Goal: Communication & Community: Answer question/provide support

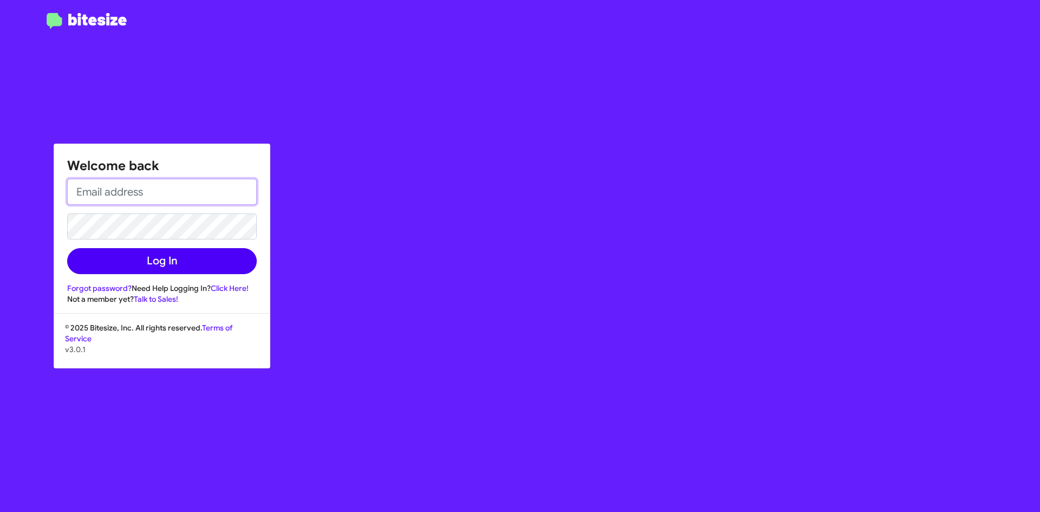
type input "asanchez@bakernissan.com"
click at [167, 268] on button "Log In" at bounding box center [162, 261] width 190 height 26
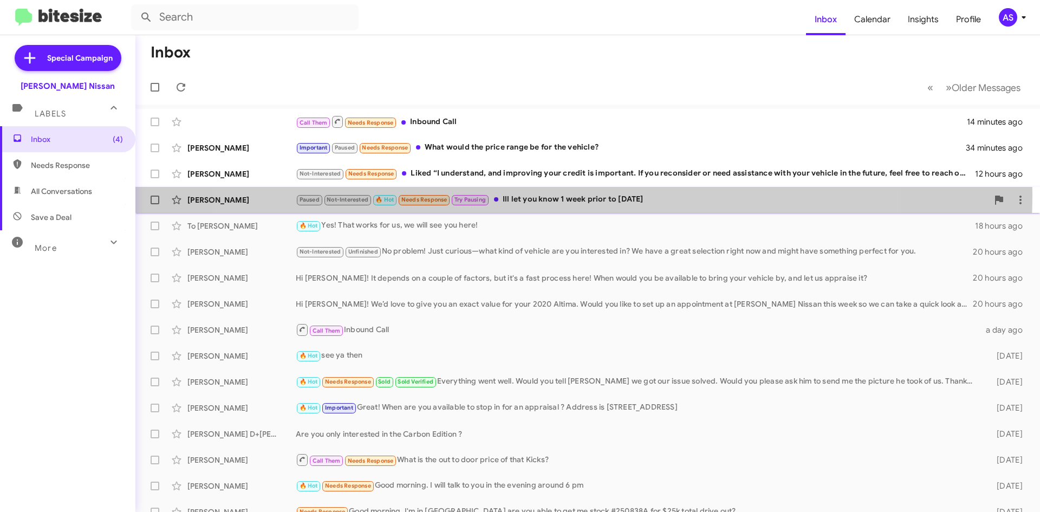
click at [553, 194] on div "Paused Not-Interested 🔥 Hot Needs Response Try Pausing Ill let you know 1 week …" at bounding box center [642, 199] width 692 height 12
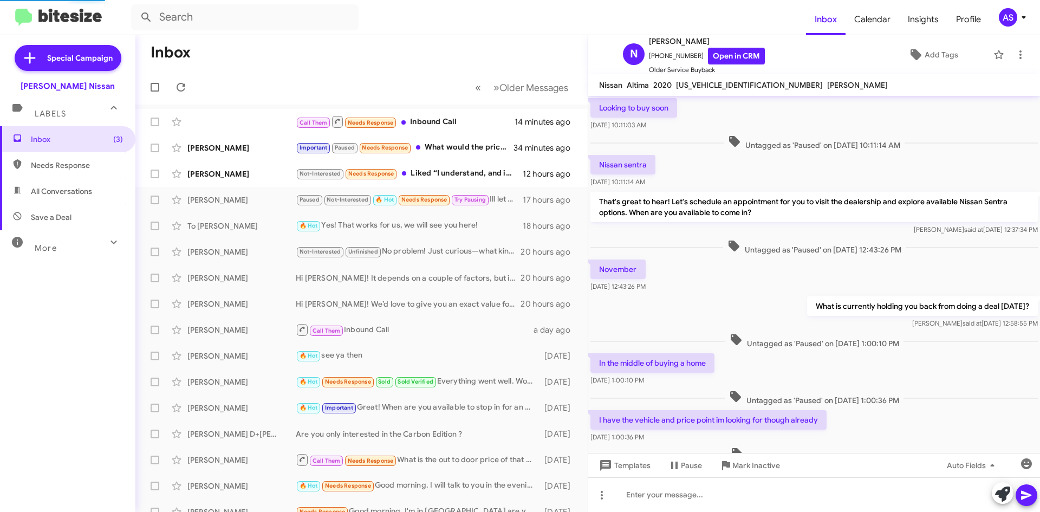
scroll to position [299, 0]
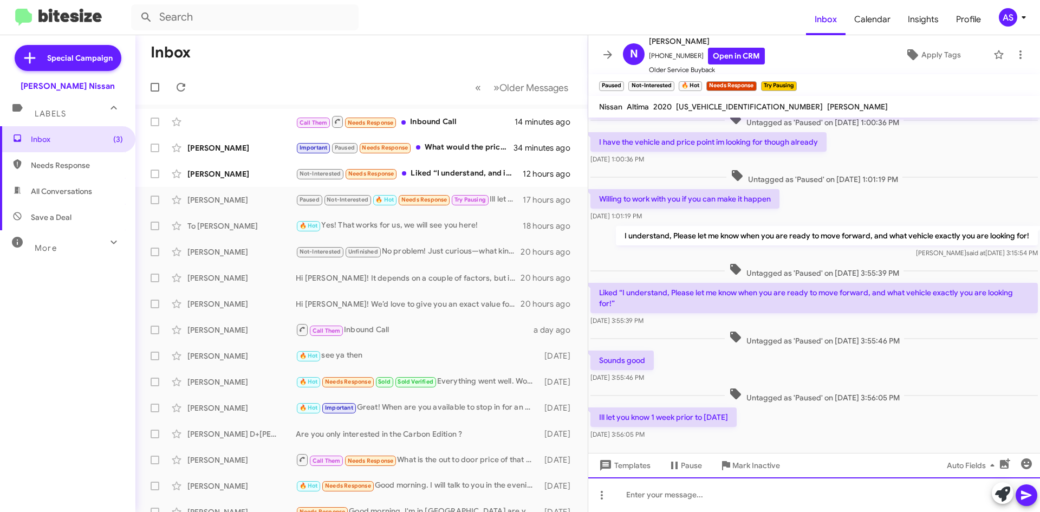
click at [725, 482] on div at bounding box center [814, 494] width 452 height 35
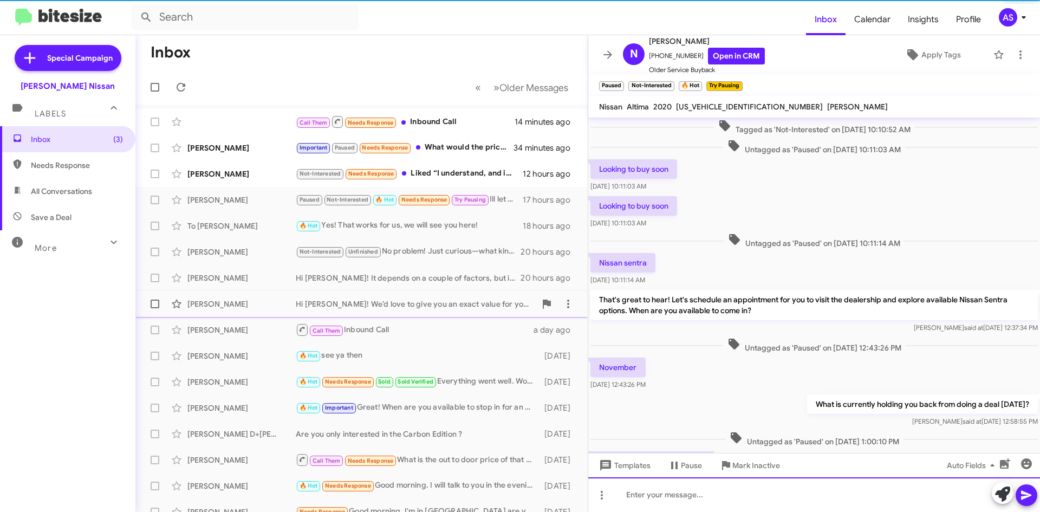
scroll to position [1029, 0]
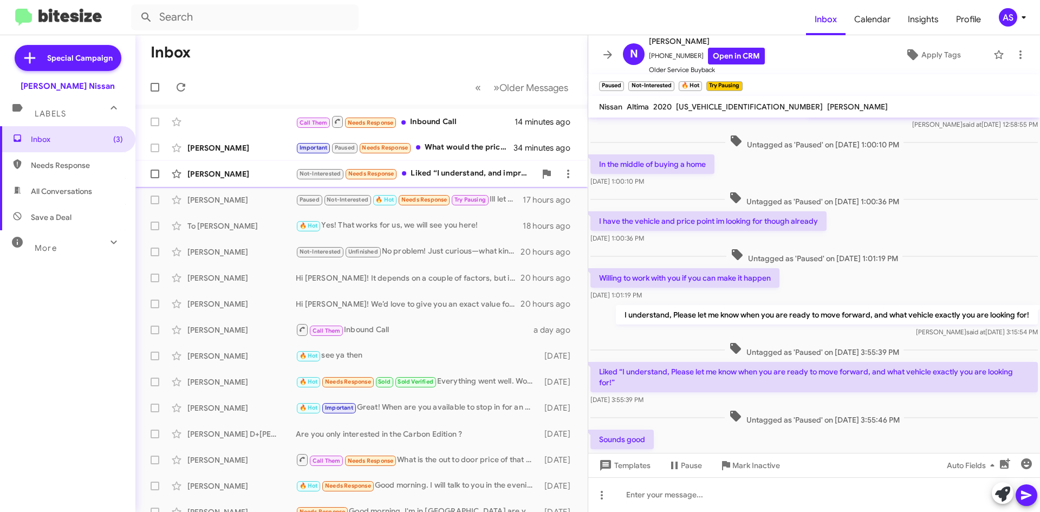
click at [488, 184] on div "Marlon Mack Not-Interested Needs Response Liked “I understand, and improving yo…" at bounding box center [361, 174] width 435 height 22
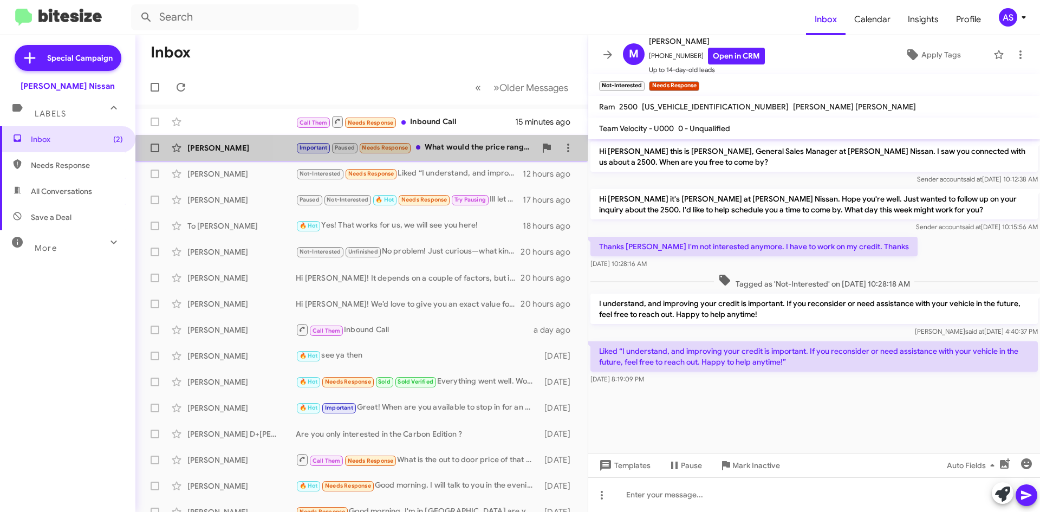
click at [459, 155] on div "Juan Miller Important Paused Needs Response What would the price range be for t…" at bounding box center [361, 148] width 435 height 22
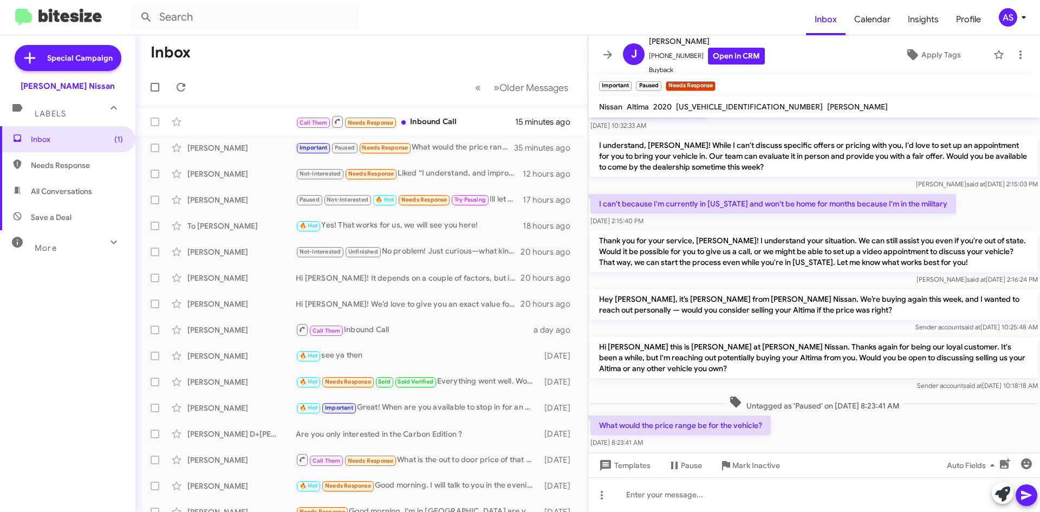
scroll to position [523, 0]
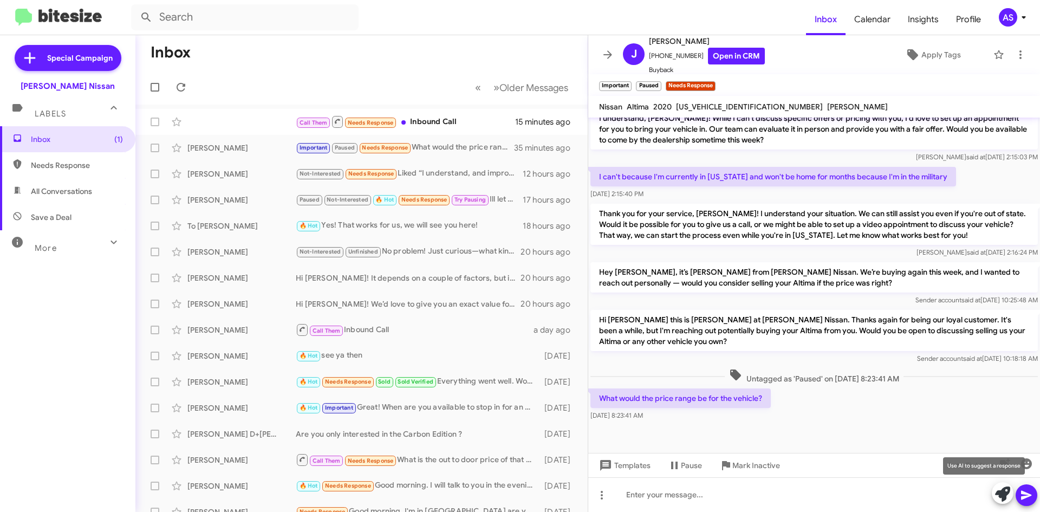
click at [1005, 497] on icon at bounding box center [1002, 493] width 15 height 15
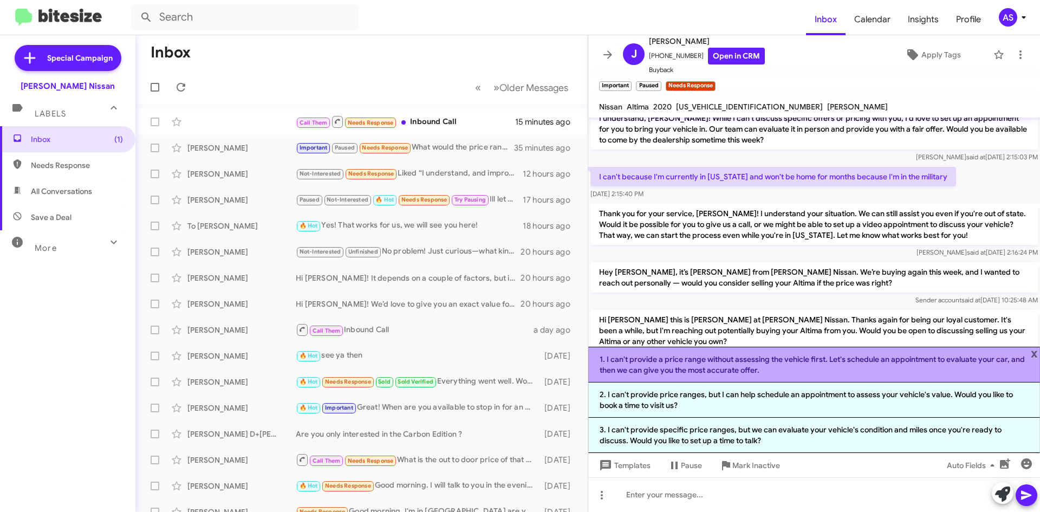
click at [771, 370] on li "1. I can't provide a price range without assessing the vehicle first. Let's sch…" at bounding box center [814, 365] width 452 height 36
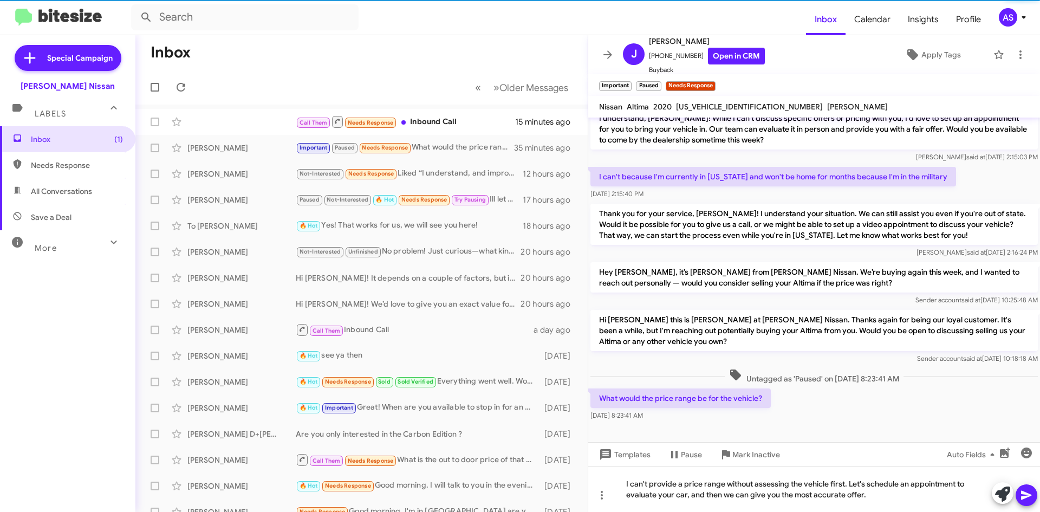
drag, startPoint x: 1027, startPoint y: 491, endPoint x: 1020, endPoint y: 493, distance: 7.2
click at [1028, 491] on icon at bounding box center [1026, 494] width 13 height 13
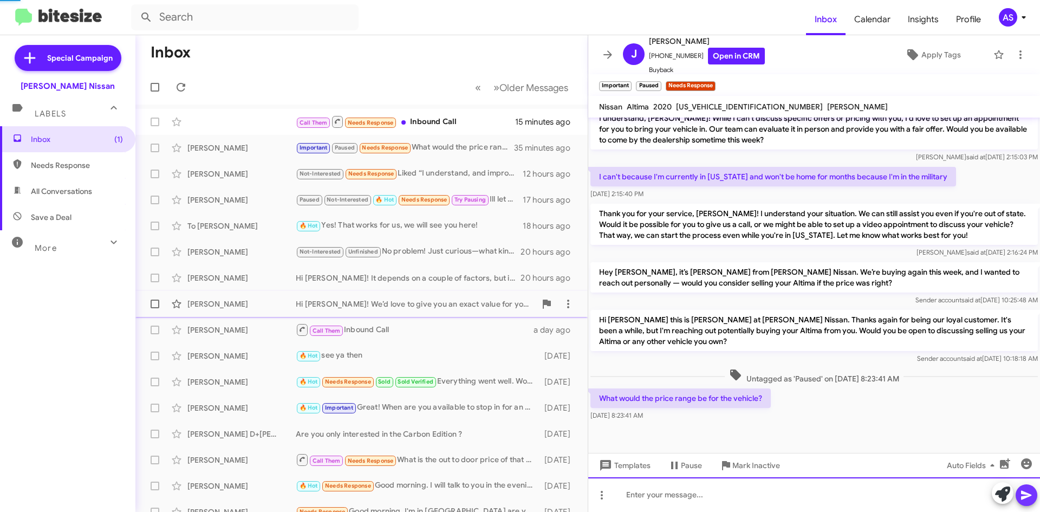
scroll to position [0, 0]
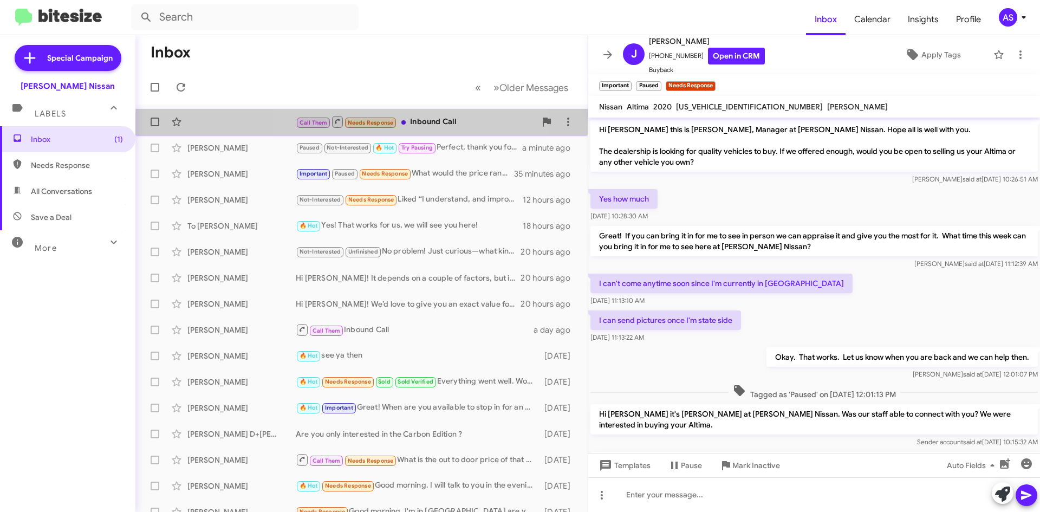
click at [411, 129] on div "Call Them Needs Response Inbound Call 15 minutes ago" at bounding box center [361, 122] width 435 height 22
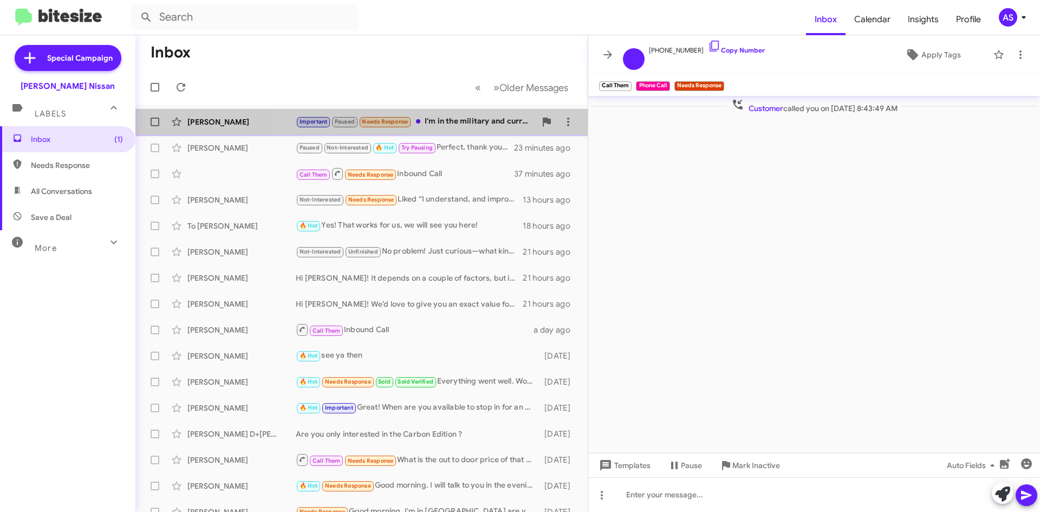
click at [442, 122] on div "Important Paused Needs Response I'm in the military and current out of state" at bounding box center [416, 121] width 240 height 12
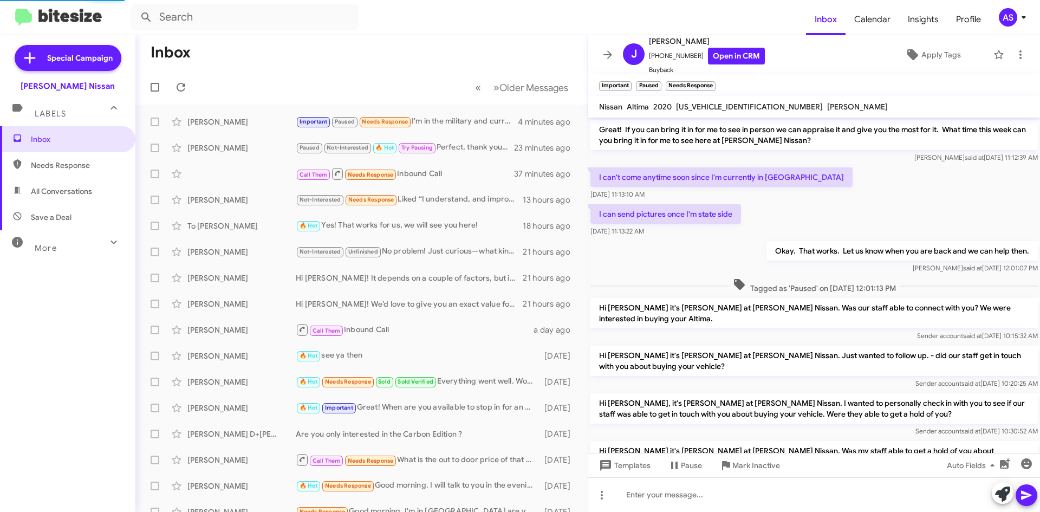
scroll to position [524, 0]
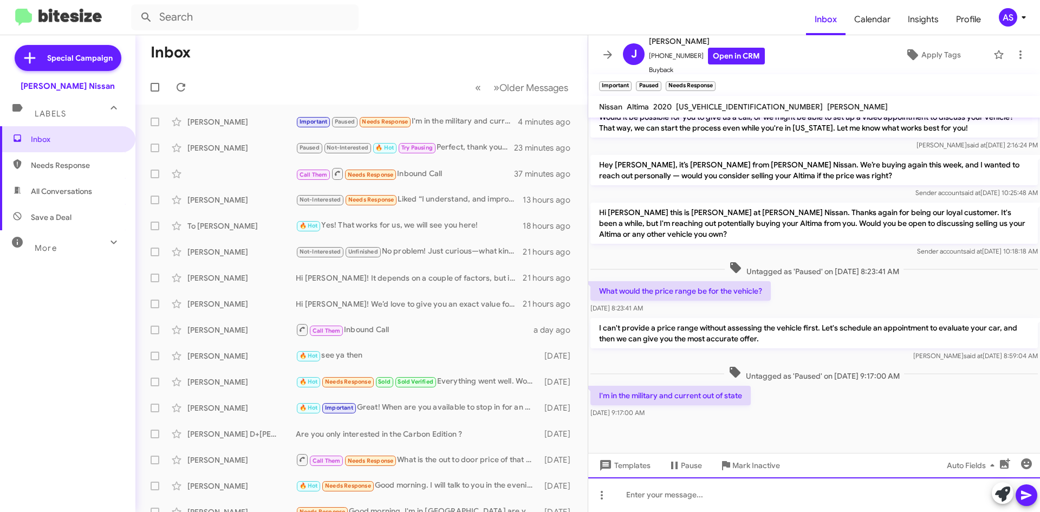
click at [735, 503] on div at bounding box center [814, 494] width 452 height 35
click at [895, 493] on div "I understand, and thank you for your service! We are here to assist you once" at bounding box center [814, 494] width 452 height 35
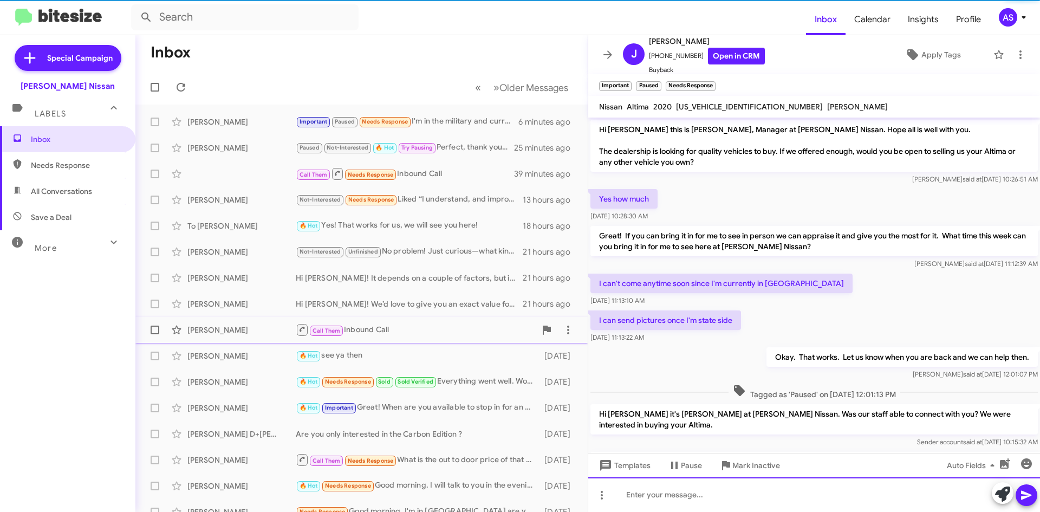
scroll to position [54, 0]
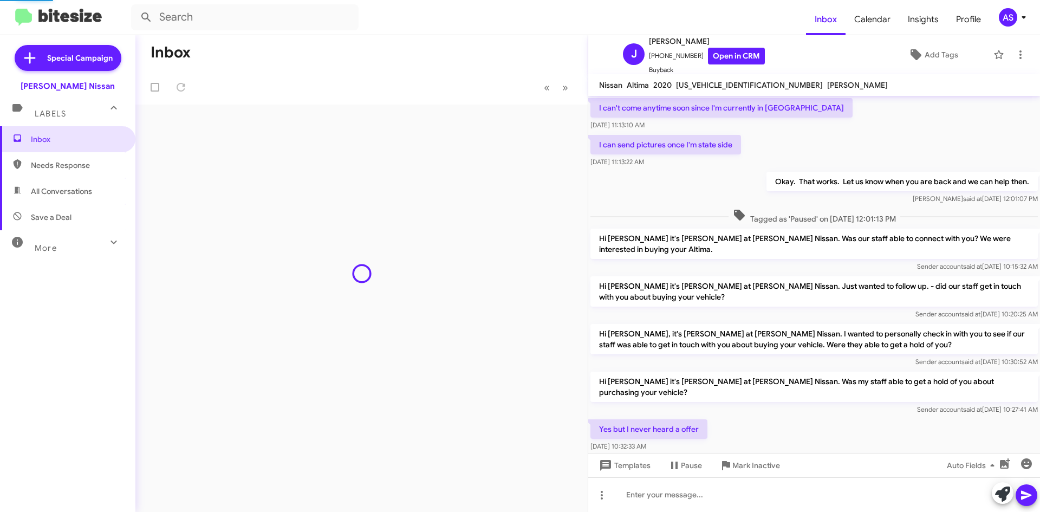
scroll to position [503, 0]
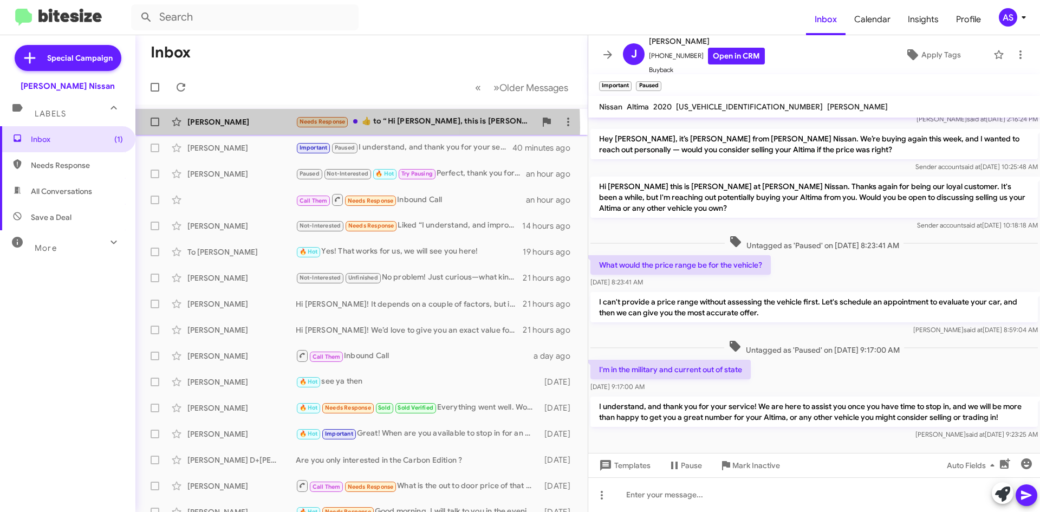
click at [244, 127] on div "Bob Poperszky Needs Response ​👍​ to “ Hi Bob, this is Shawn Kennedy at Baker Ni…" at bounding box center [361, 122] width 435 height 22
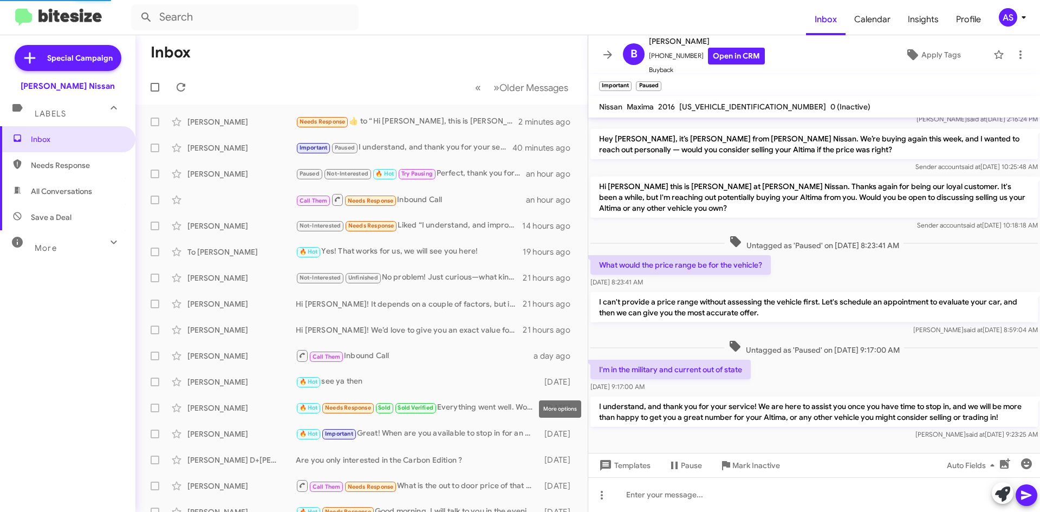
scroll to position [115, 0]
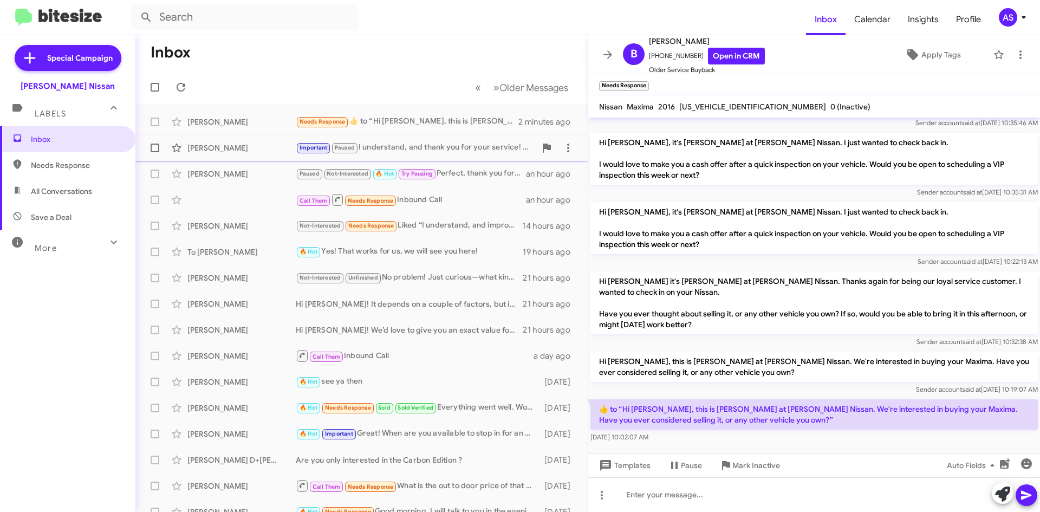
click at [390, 149] on div "Important Paused I understand, and thank you for your service! We are here to a…" at bounding box center [416, 147] width 240 height 12
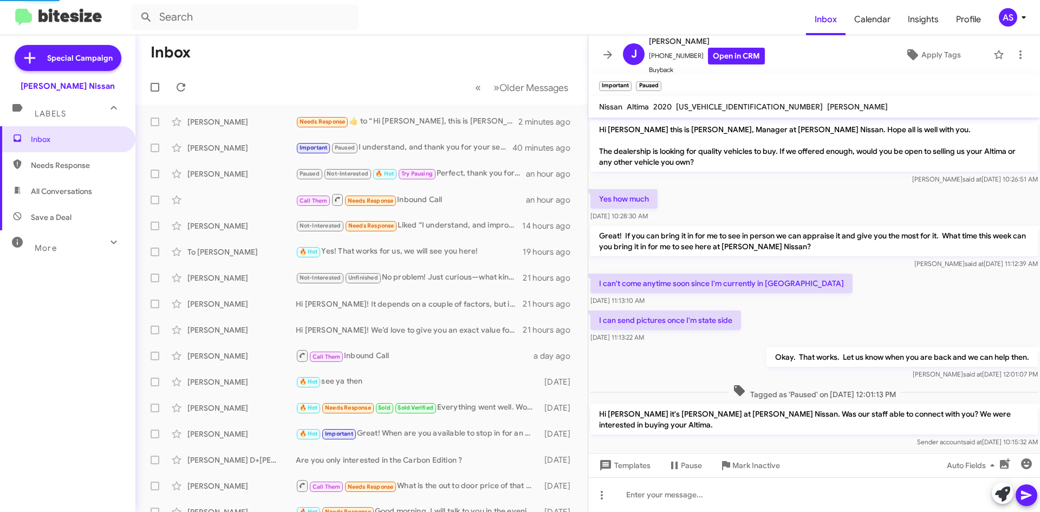
scroll to position [54, 0]
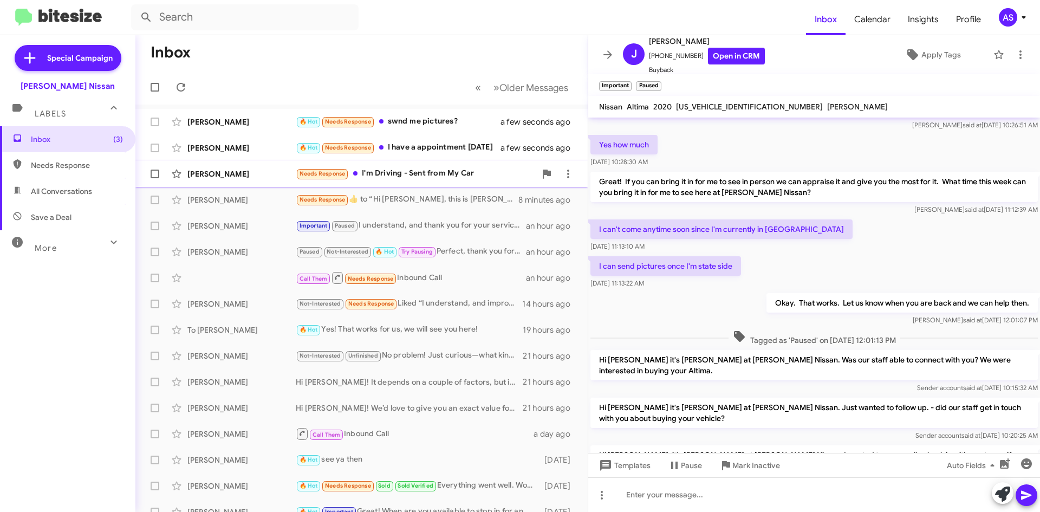
click at [463, 178] on div "Needs Response I'm Driving - Sent from My Car" at bounding box center [416, 173] width 240 height 12
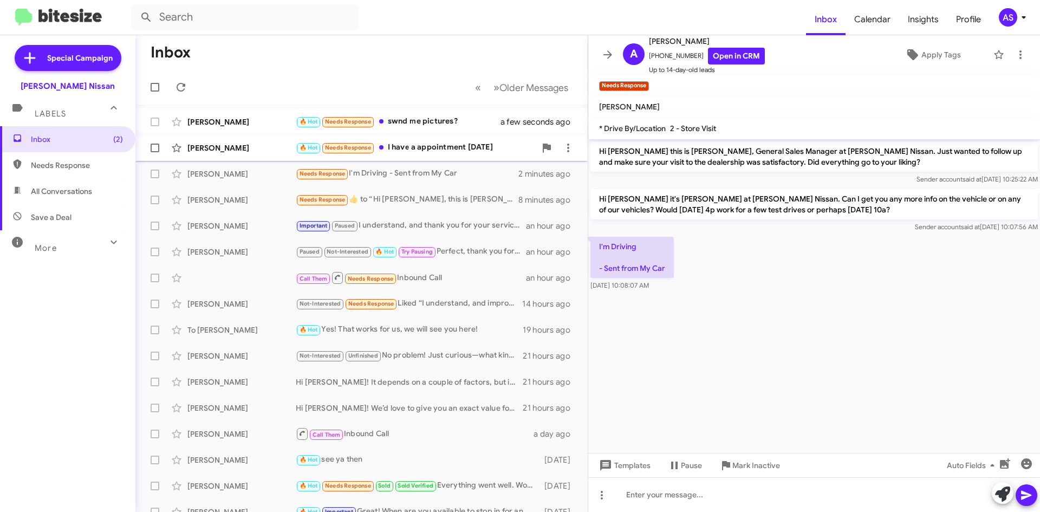
click at [469, 147] on div "🔥 Hot Needs Response I have a appointment Saturday" at bounding box center [416, 147] width 240 height 12
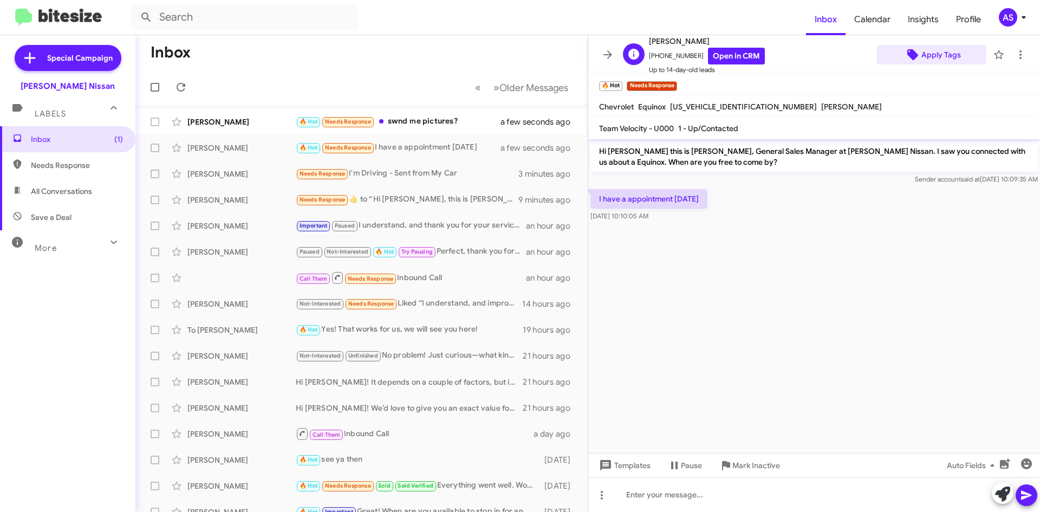
click at [910, 54] on icon at bounding box center [912, 54] width 11 height 11
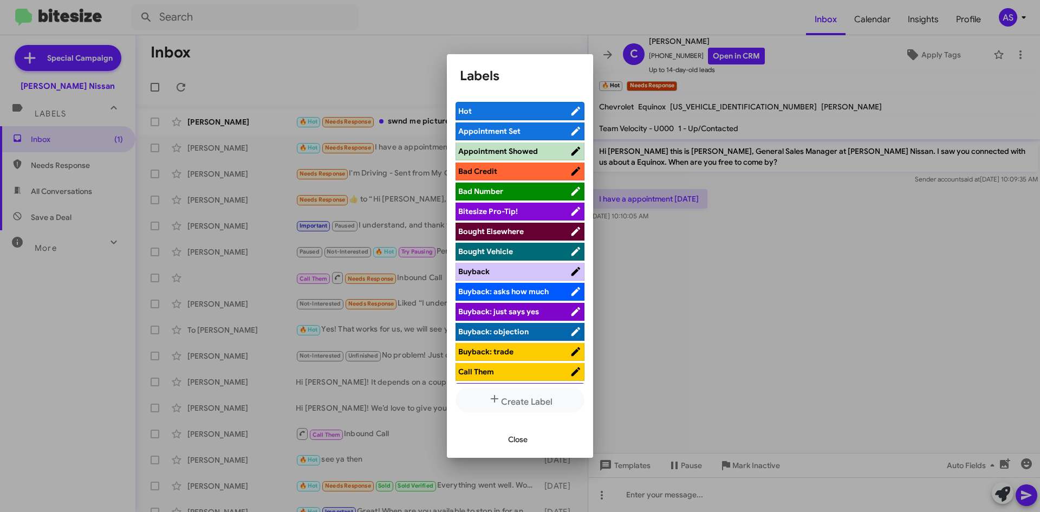
drag, startPoint x: 529, startPoint y: 132, endPoint x: 525, endPoint y: 146, distance: 14.6
click at [529, 133] on span "Appointment Set" at bounding box center [514, 131] width 112 height 11
click at [516, 438] on span "Close" at bounding box center [517, 438] width 19 height 19
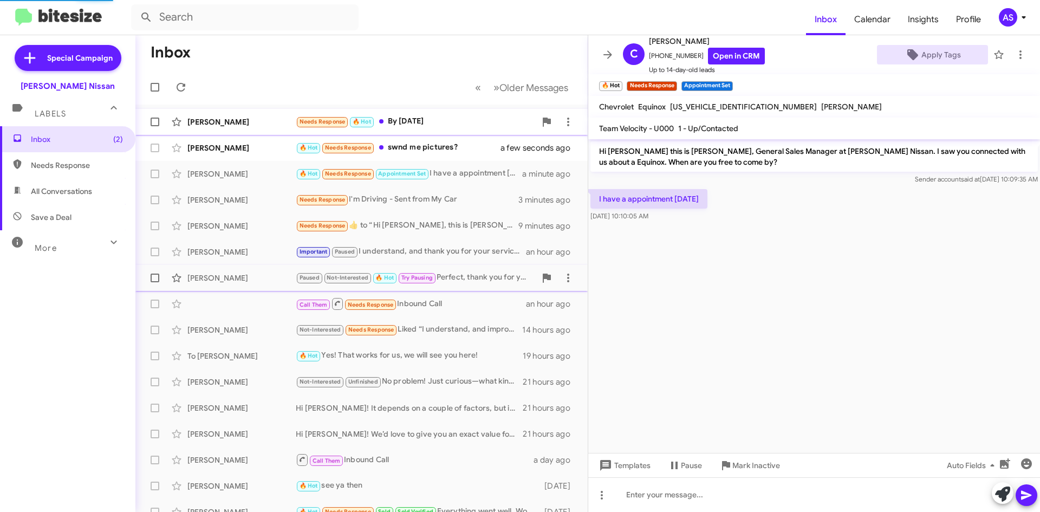
click at [416, 124] on div "Needs Response 🔥 Hot By Tuesday" at bounding box center [416, 121] width 240 height 12
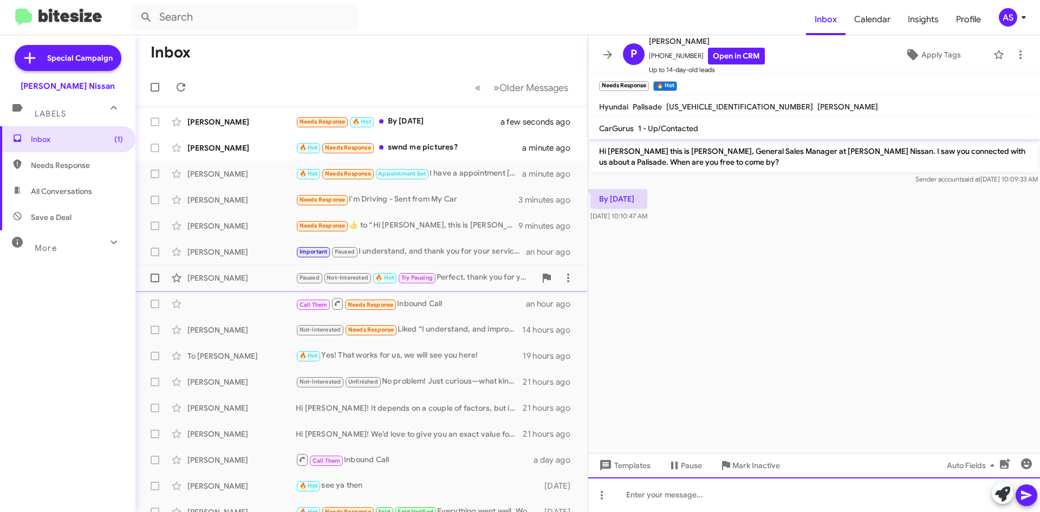
click at [689, 488] on div at bounding box center [814, 494] width 452 height 35
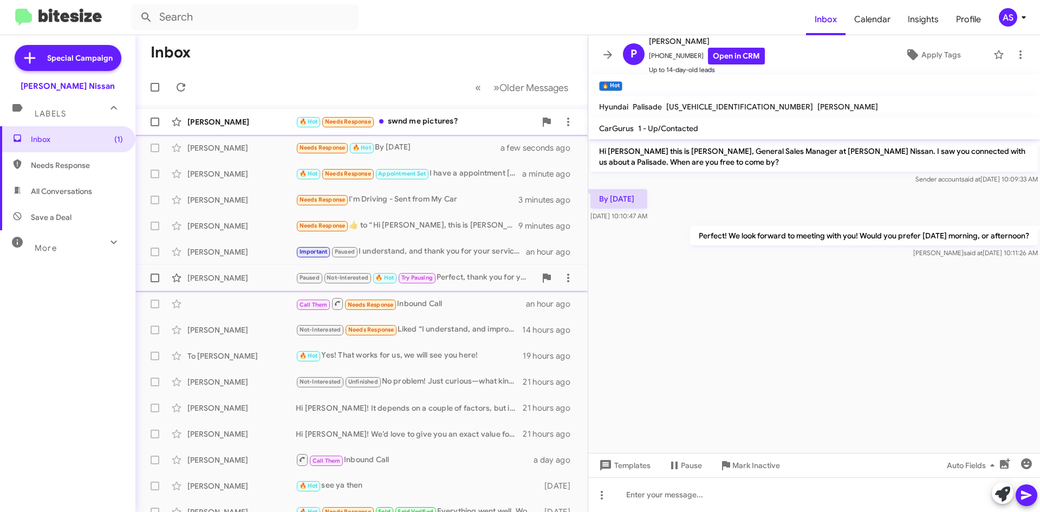
click at [471, 122] on div "🔥 Hot Needs Response swnd me pictures?" at bounding box center [416, 121] width 240 height 12
